Goal: Check status: Check status

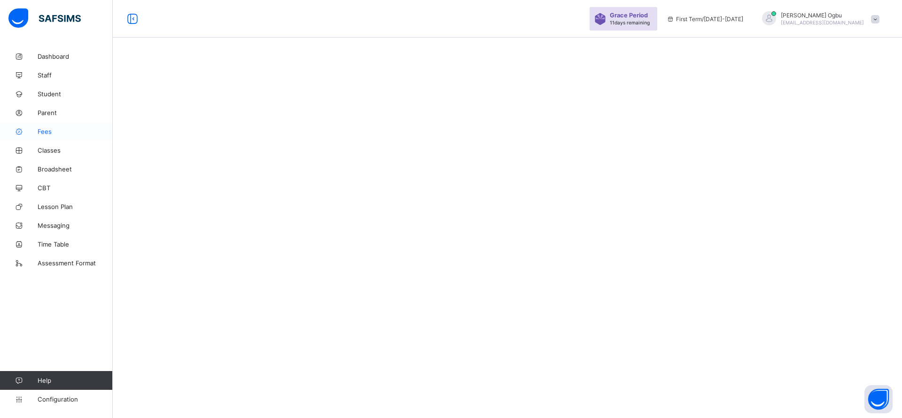
click at [45, 133] on span "Fees" at bounding box center [75, 132] width 75 height 8
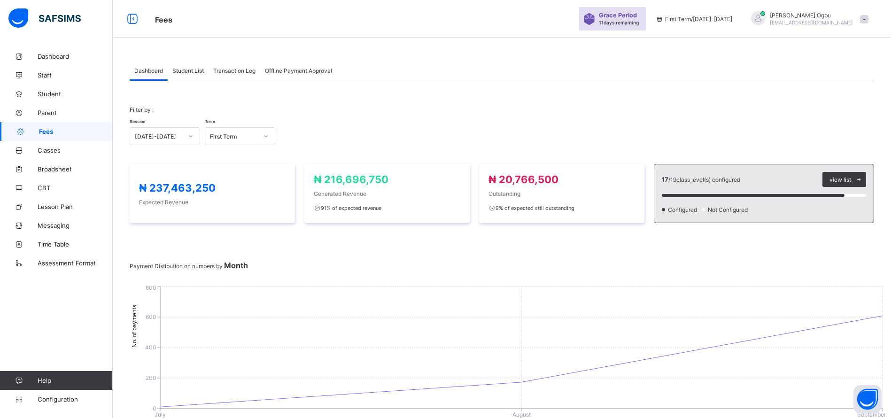
click at [237, 71] on span "Transaction Log" at bounding box center [234, 70] width 42 height 7
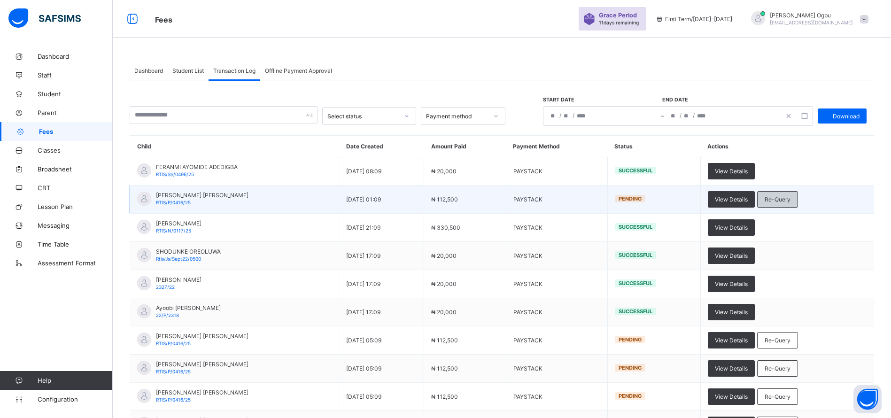
click at [798, 204] on div "Re-Query" at bounding box center [777, 199] width 41 height 16
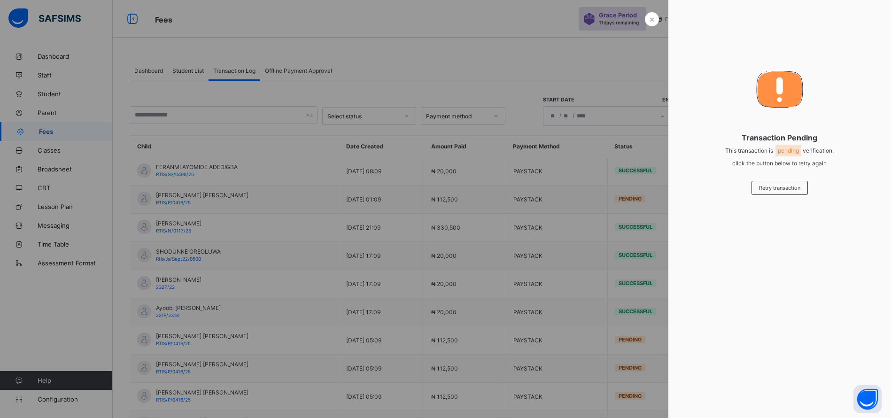
click at [609, 325] on div at bounding box center [445, 209] width 891 height 418
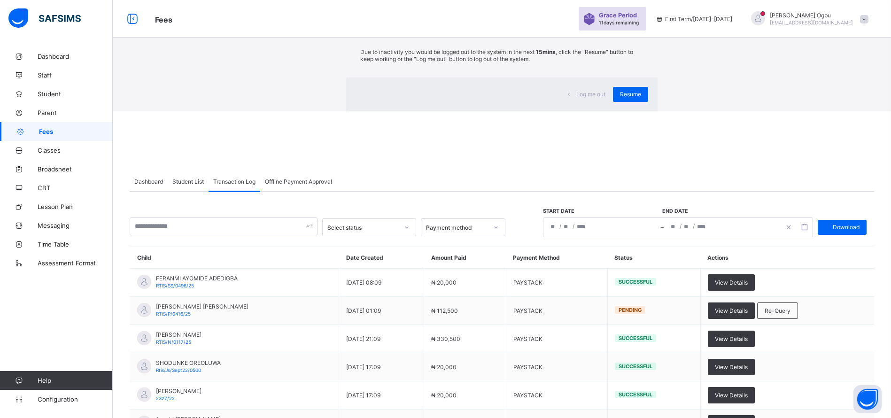
click at [113, 96] on div "× Idle Mode Due to inactivity you would be logged out to the system in the next…" at bounding box center [502, 55] width 779 height 111
click at [113, 92] on div "× Idle Mode Due to inactivity you would be logged out to the system in the next…" at bounding box center [502, 55] width 779 height 111
click at [620, 98] on span "Resume" at bounding box center [630, 94] width 21 height 7
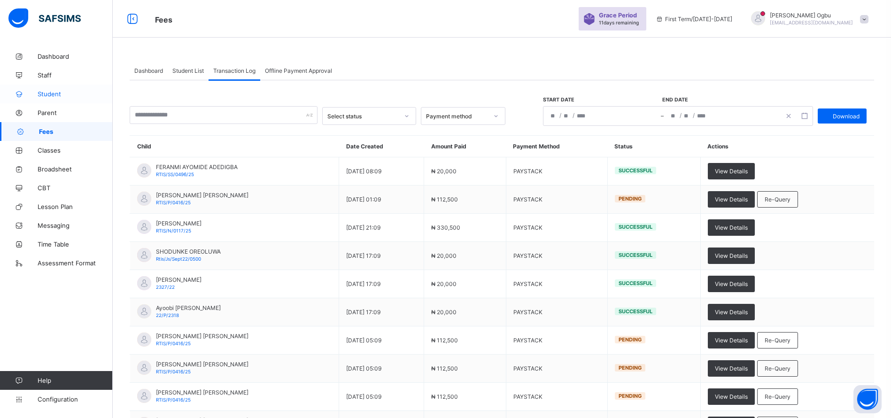
click at [49, 94] on span "Student" at bounding box center [75, 94] width 75 height 8
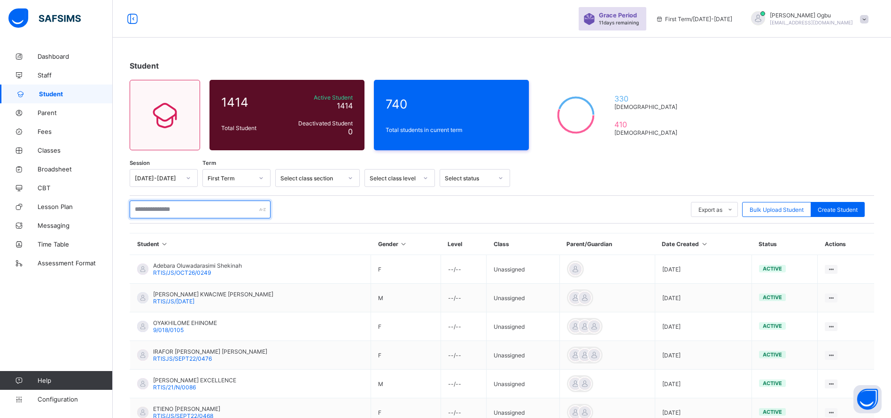
click at [141, 212] on input "text" at bounding box center [200, 210] width 141 height 18
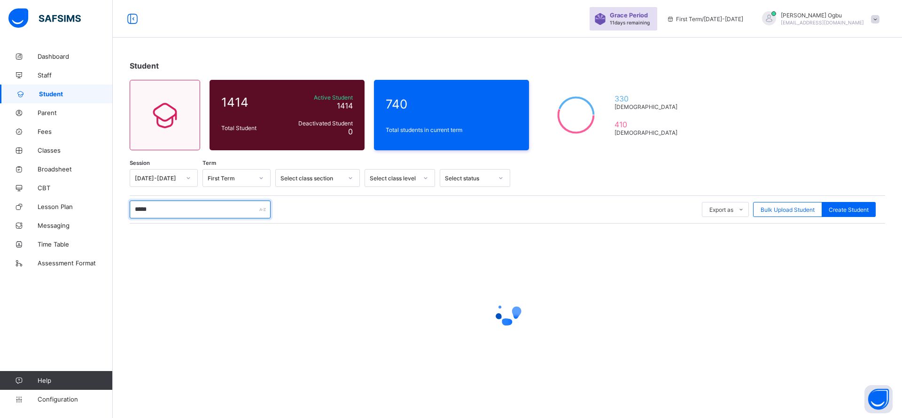
type input "*****"
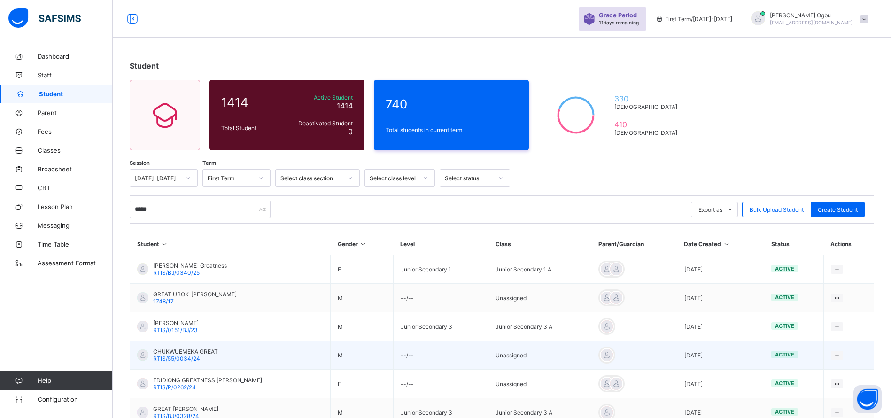
click at [184, 356] on span "RTIS/55/0034/24" at bounding box center [176, 358] width 47 height 7
